Goal: Task Accomplishment & Management: Manage account settings

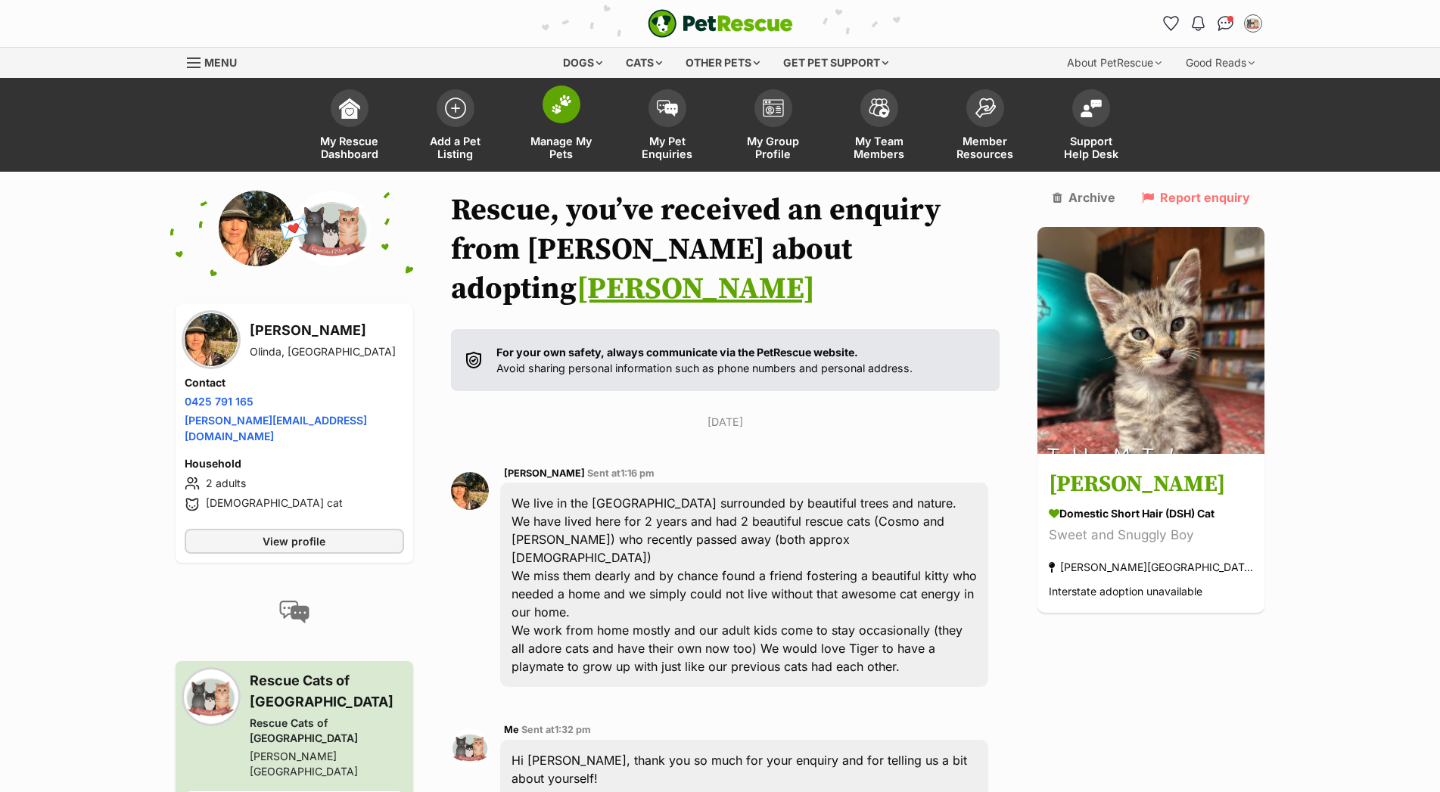
click at [567, 138] on span "Manage My Pets" at bounding box center [561, 148] width 68 height 26
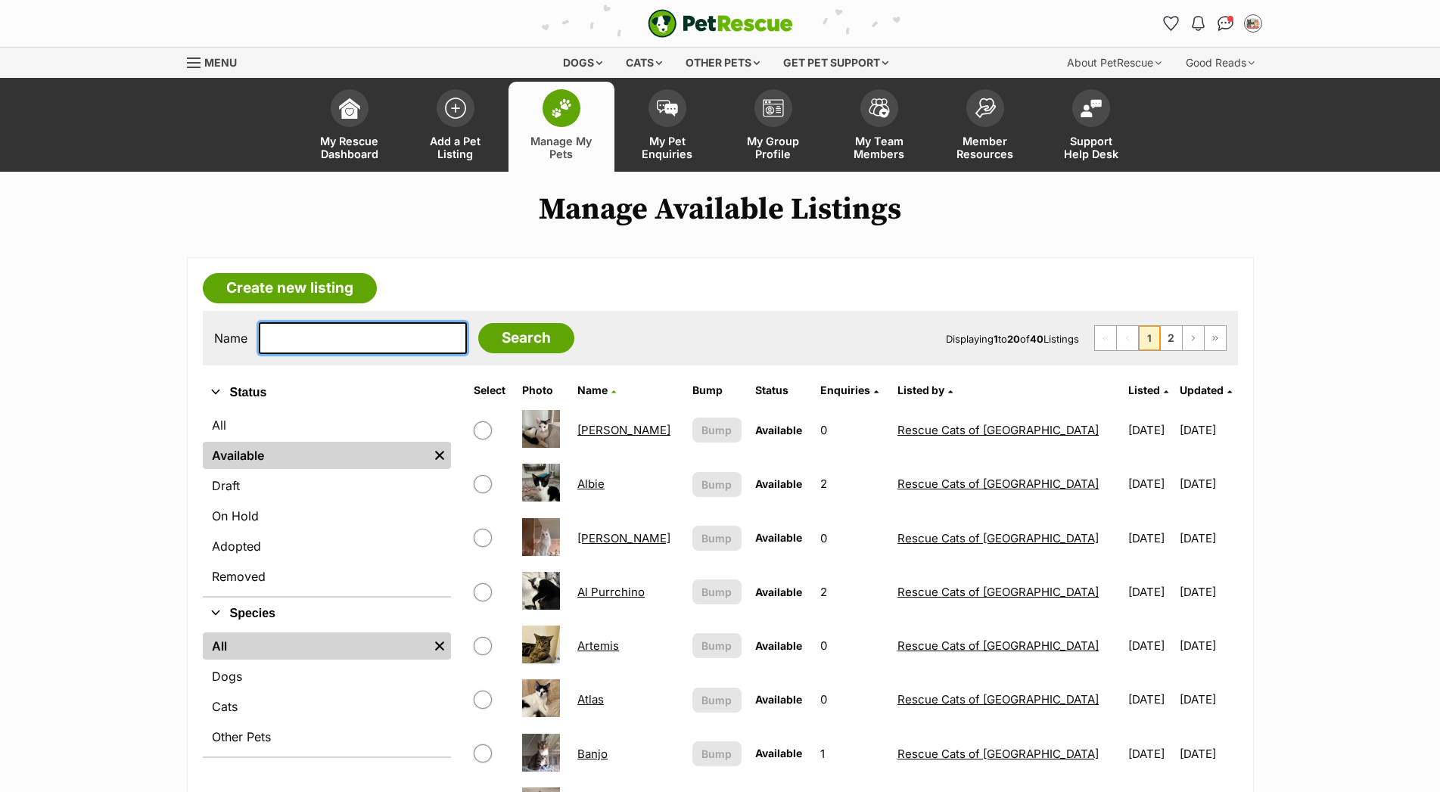
click at [322, 343] on input "text" at bounding box center [363, 338] width 208 height 32
type input "max"
click at [478, 323] on input "Search" at bounding box center [526, 338] width 96 height 30
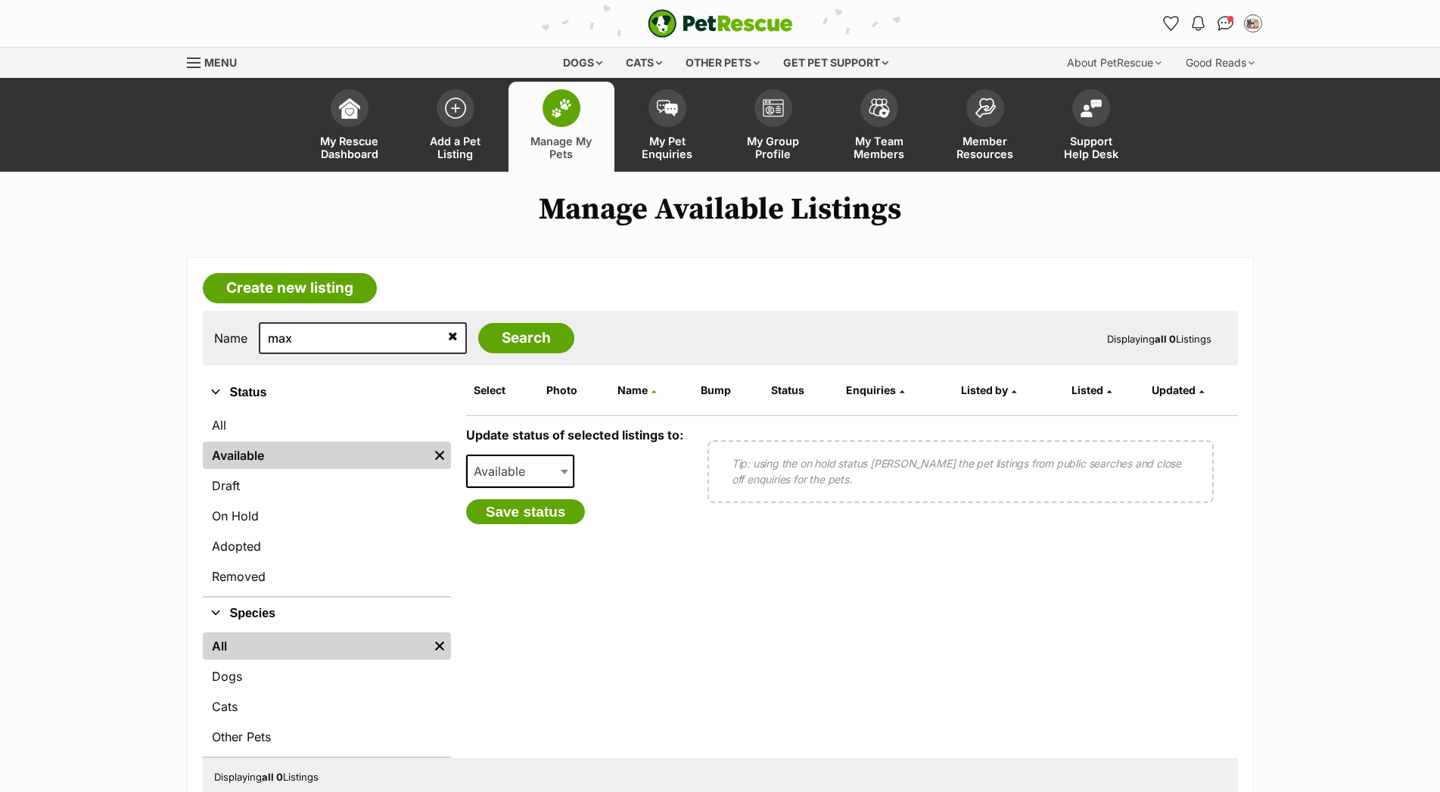
click at [555, 488] on span "Available" at bounding box center [520, 471] width 109 height 33
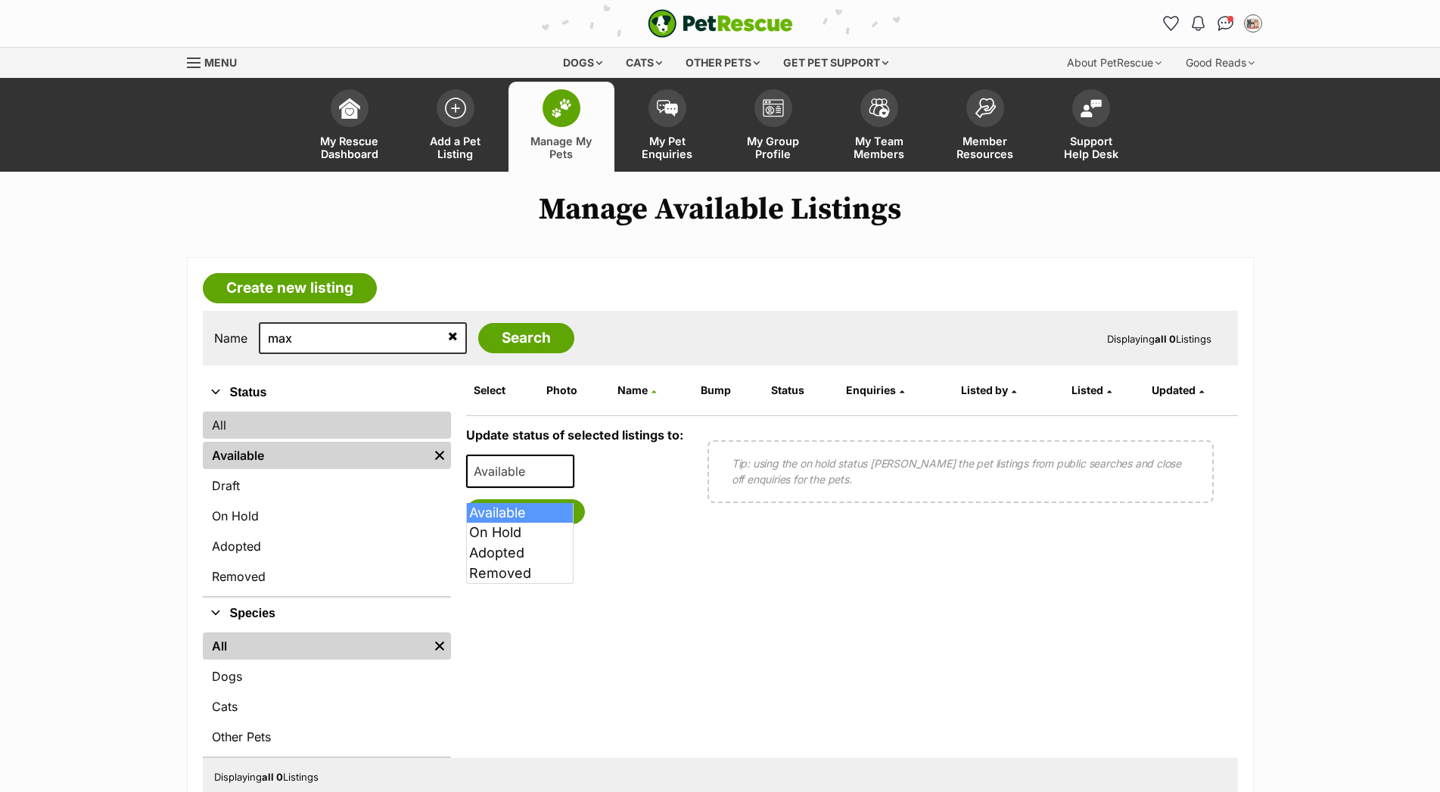
click at [267, 439] on link "All" at bounding box center [327, 425] width 248 height 27
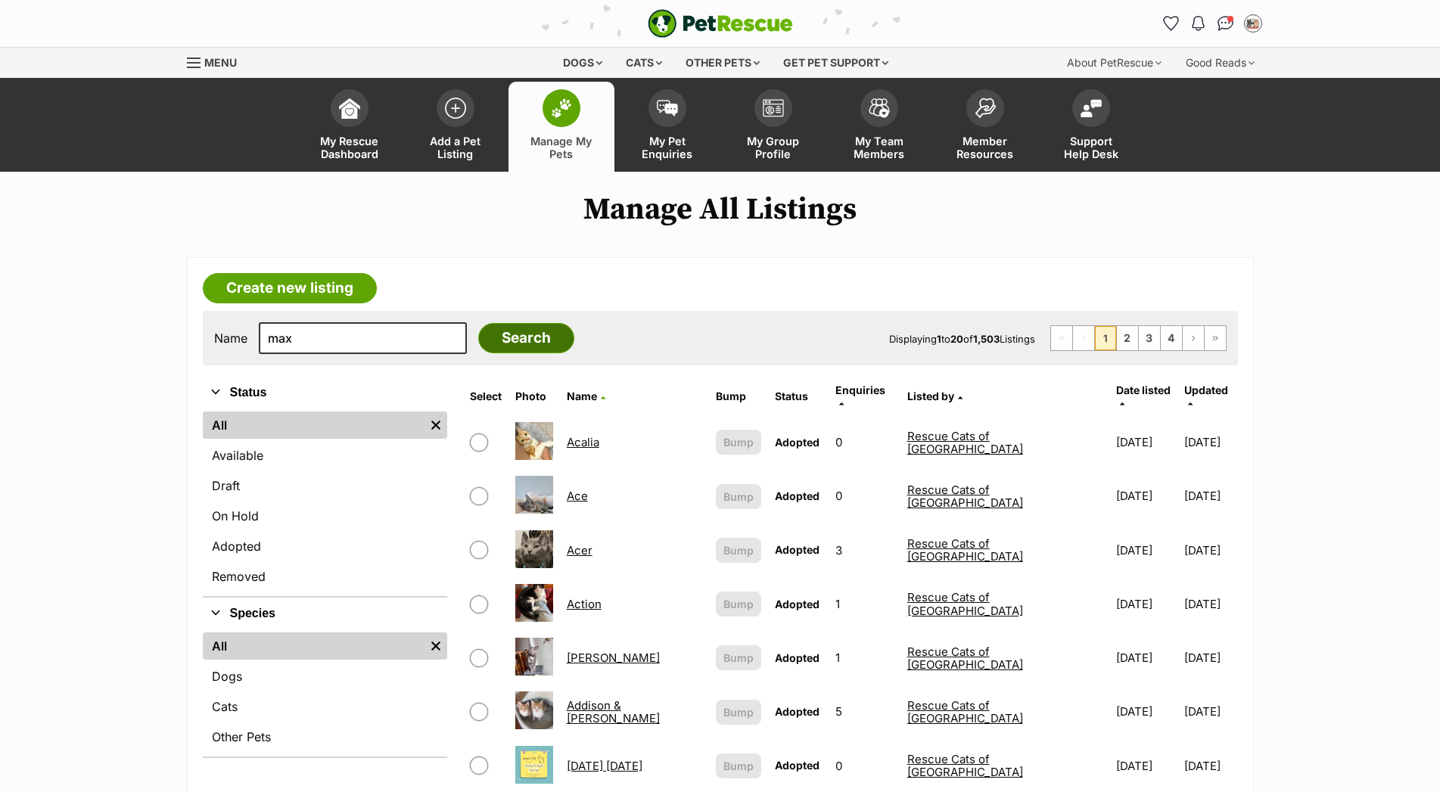
type input "max"
click at [521, 353] on input "Search" at bounding box center [526, 338] width 96 height 30
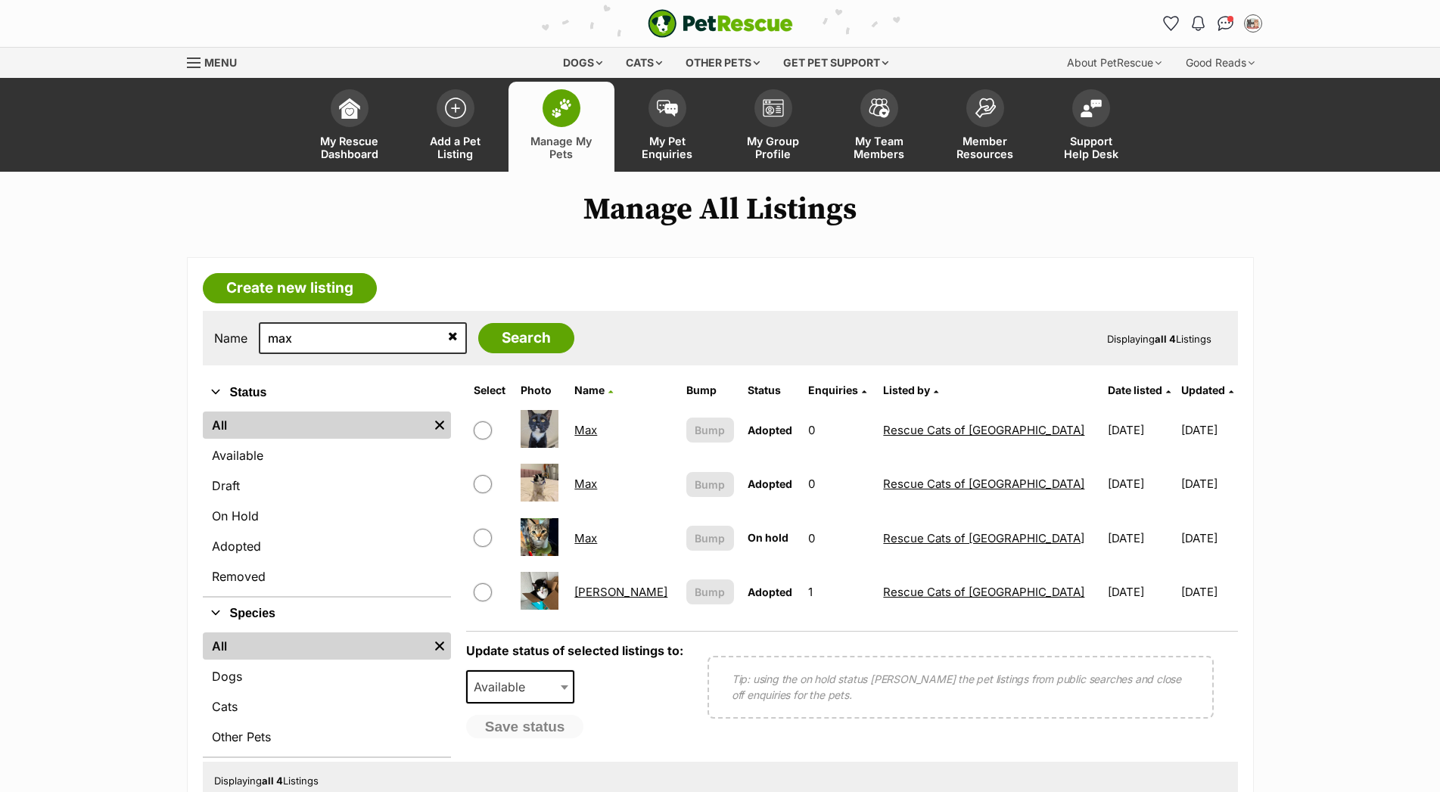
click at [556, 494] on img at bounding box center [540, 483] width 38 height 38
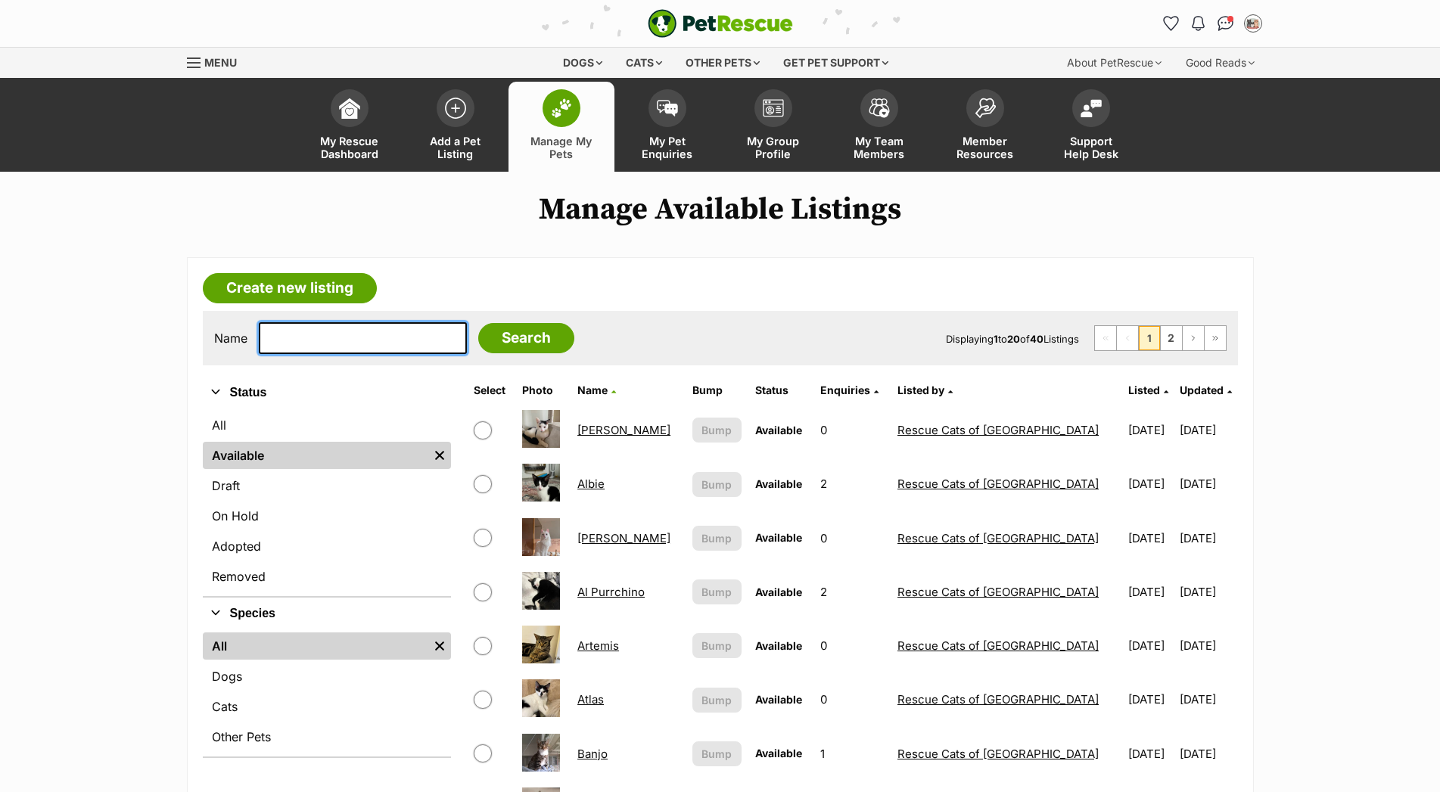
click at [375, 345] on input "text" at bounding box center [363, 338] width 208 height 32
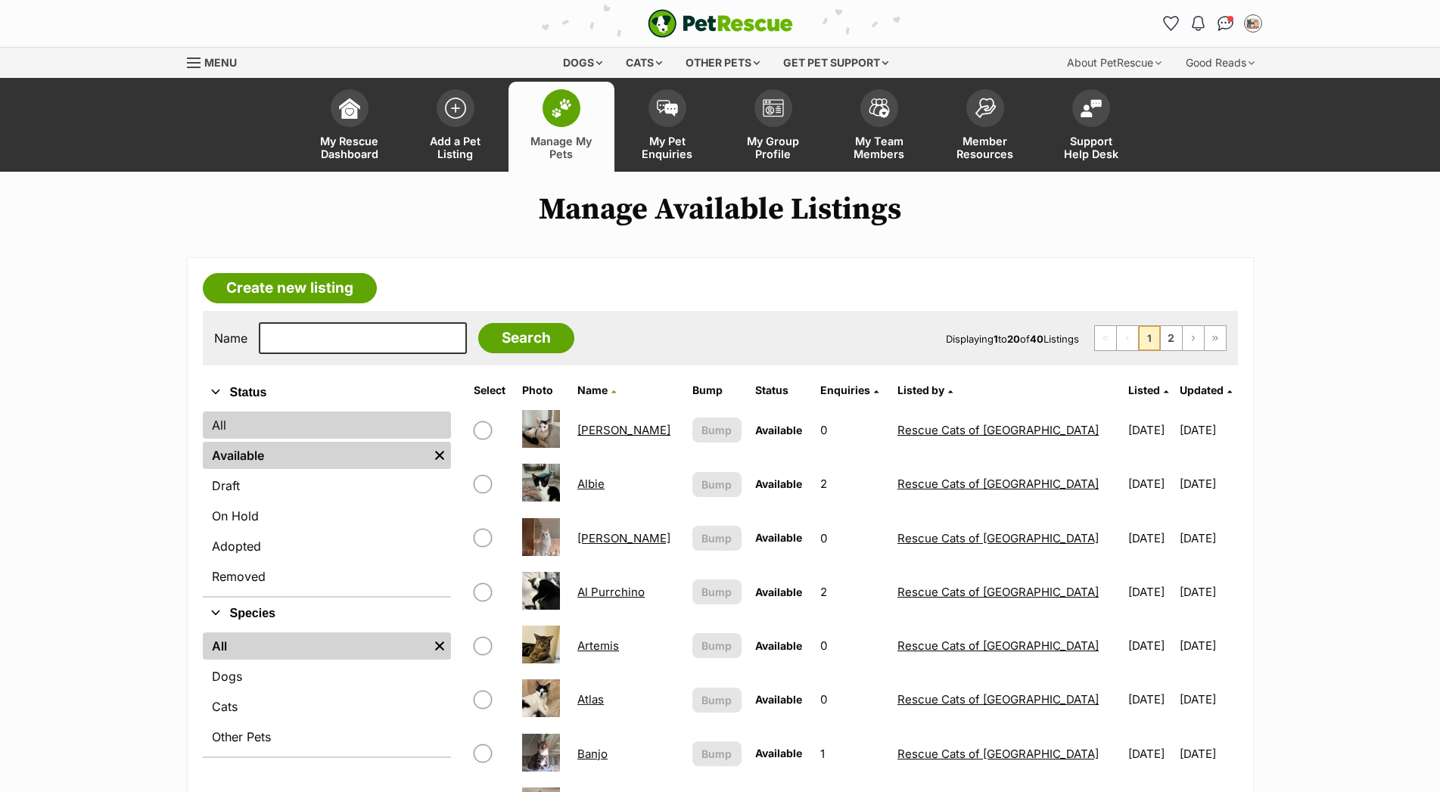
click at [363, 431] on link "All" at bounding box center [327, 425] width 248 height 27
click at [234, 437] on link "All" at bounding box center [327, 425] width 248 height 27
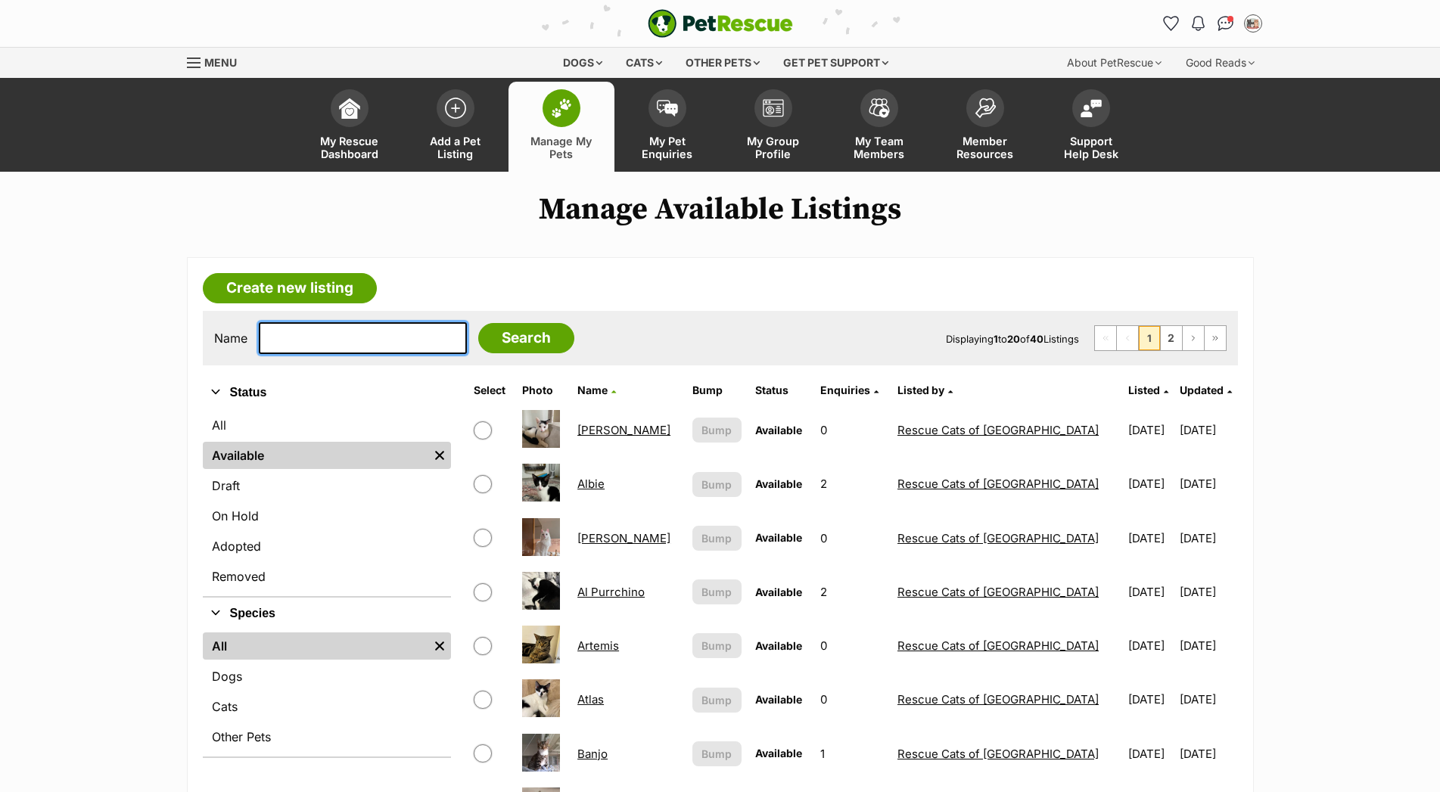
click at [345, 354] on input "text" at bounding box center [363, 338] width 208 height 32
type input "max"
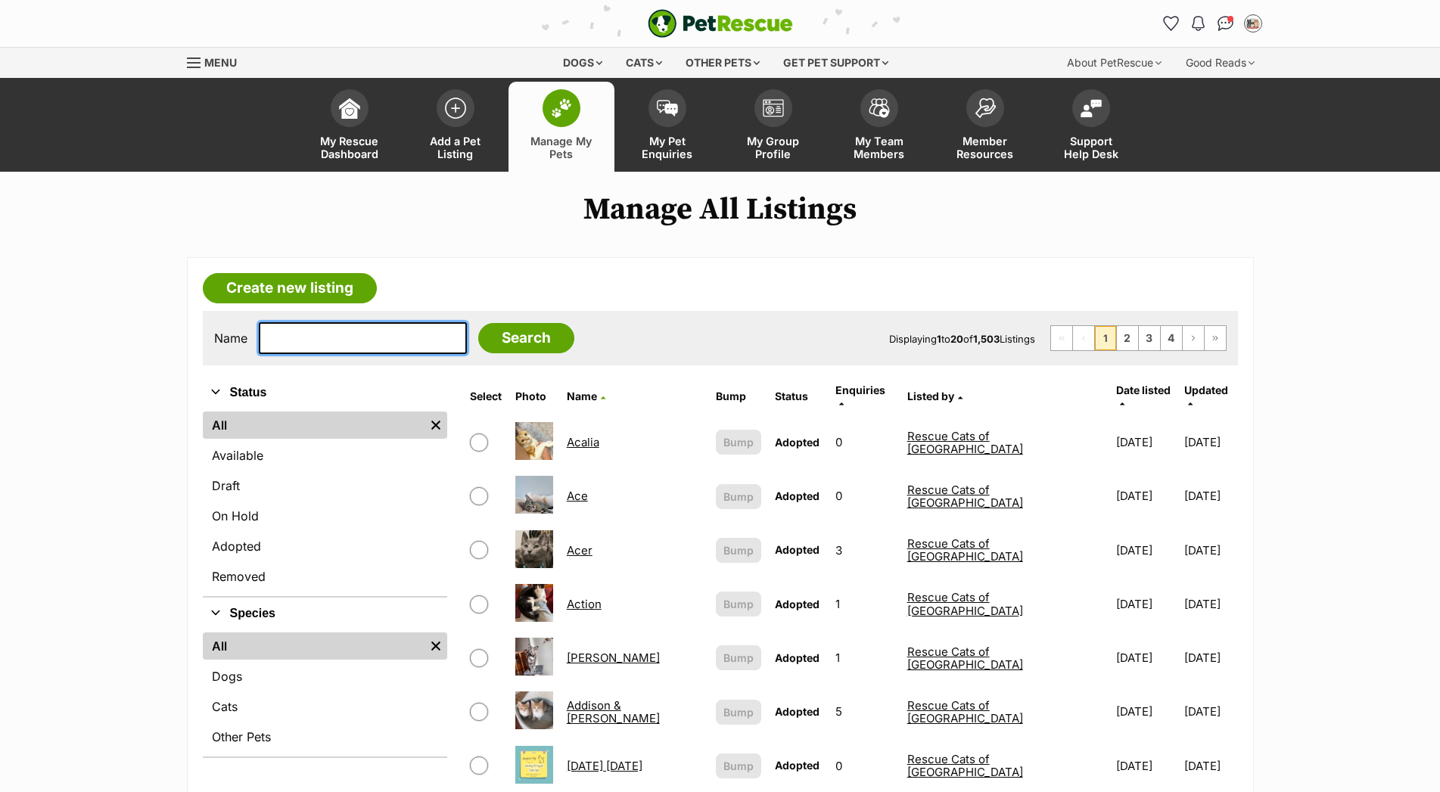
click at [281, 353] on input "text" at bounding box center [363, 338] width 208 height 32
type input "max"
click at [497, 353] on input "Search" at bounding box center [526, 338] width 96 height 30
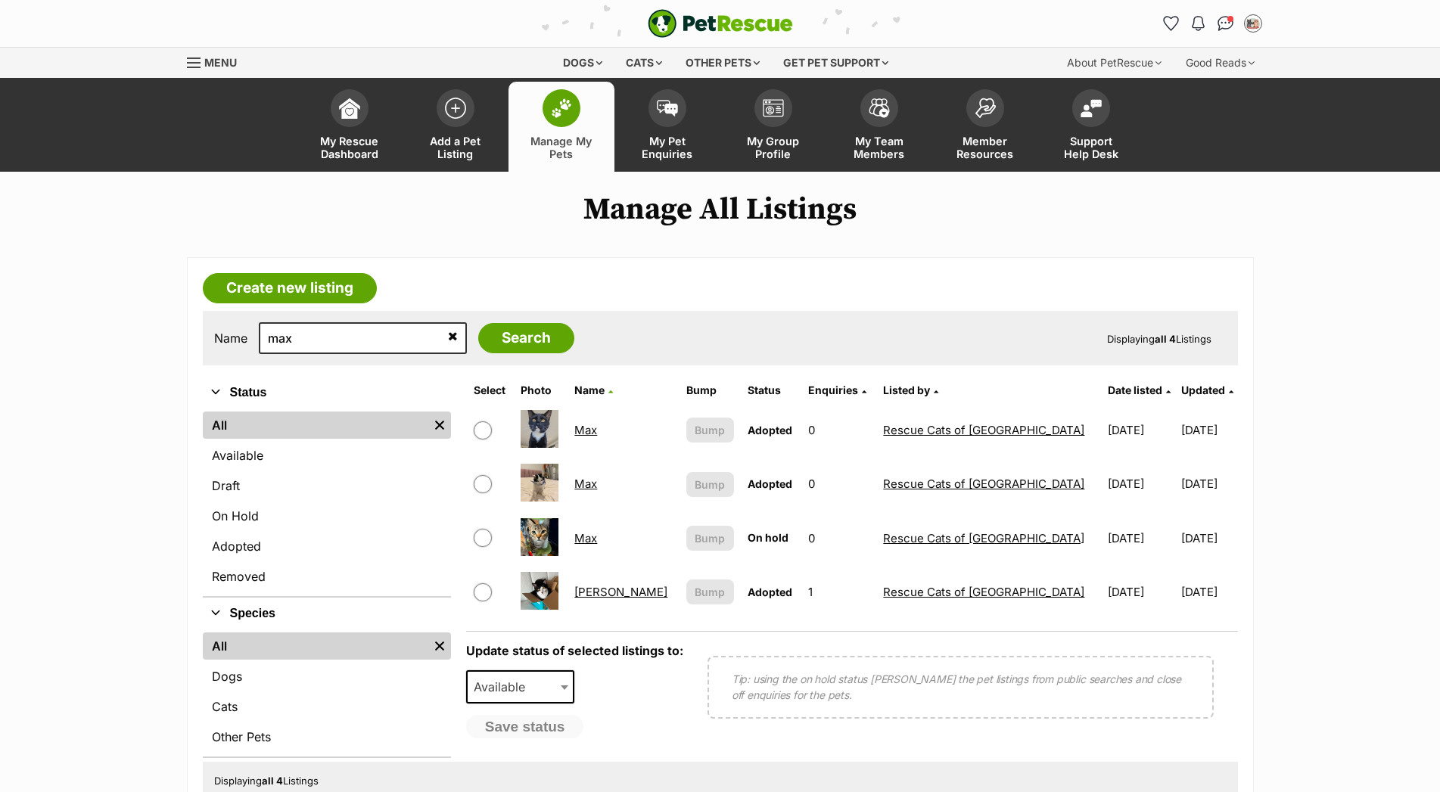
click at [597, 491] on link "Max" at bounding box center [585, 484] width 23 height 14
